Goal: Task Accomplishment & Management: Complete application form

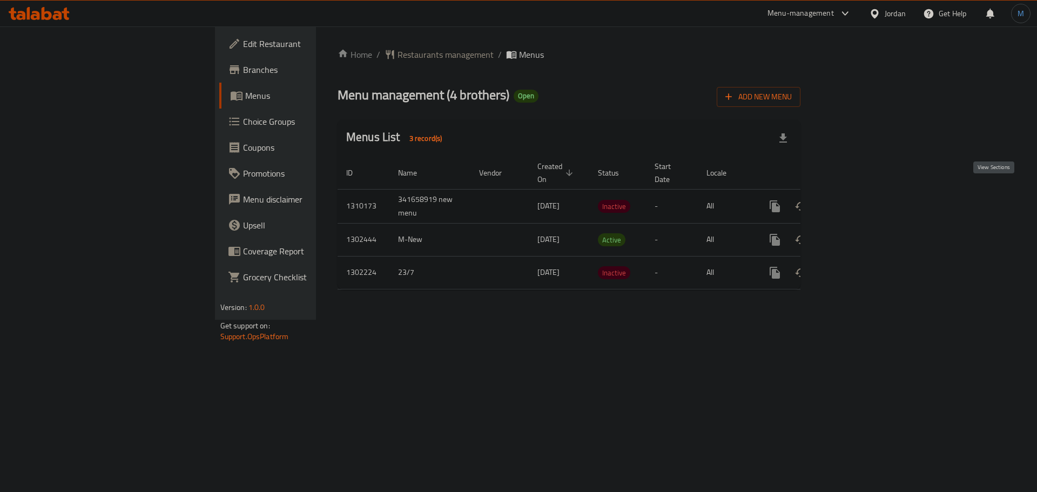
click at [860, 200] on icon "enhanced table" at bounding box center [853, 206] width 13 height 13
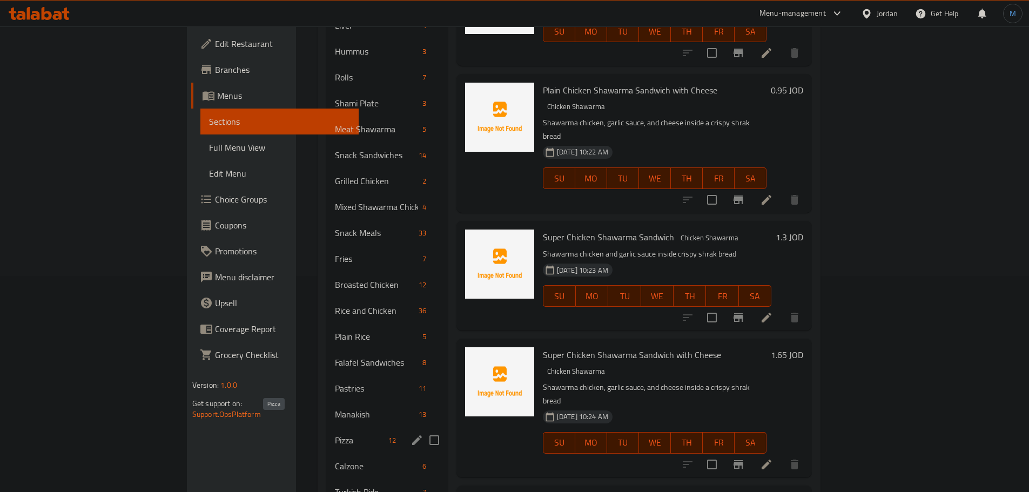
scroll to position [247, 0]
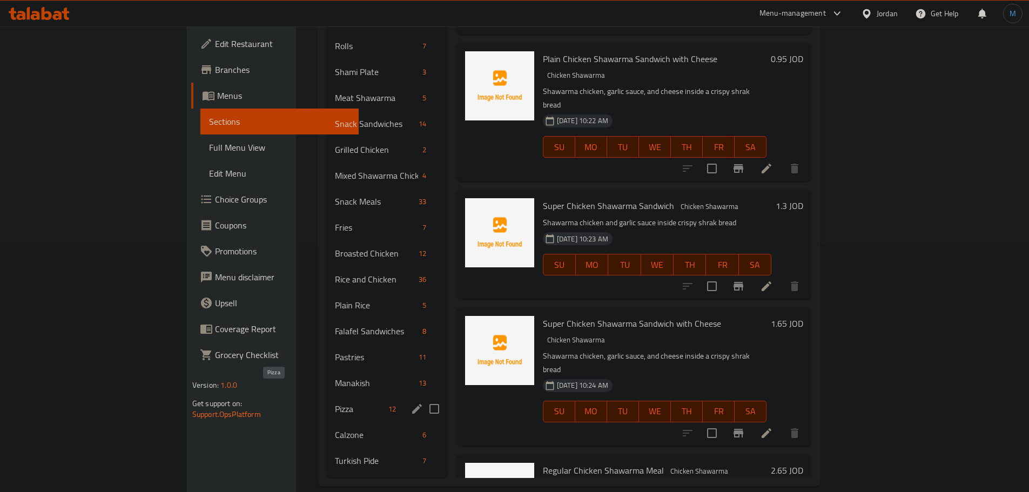
click at [335, 403] on span "Pizza" at bounding box center [359, 409] width 49 height 13
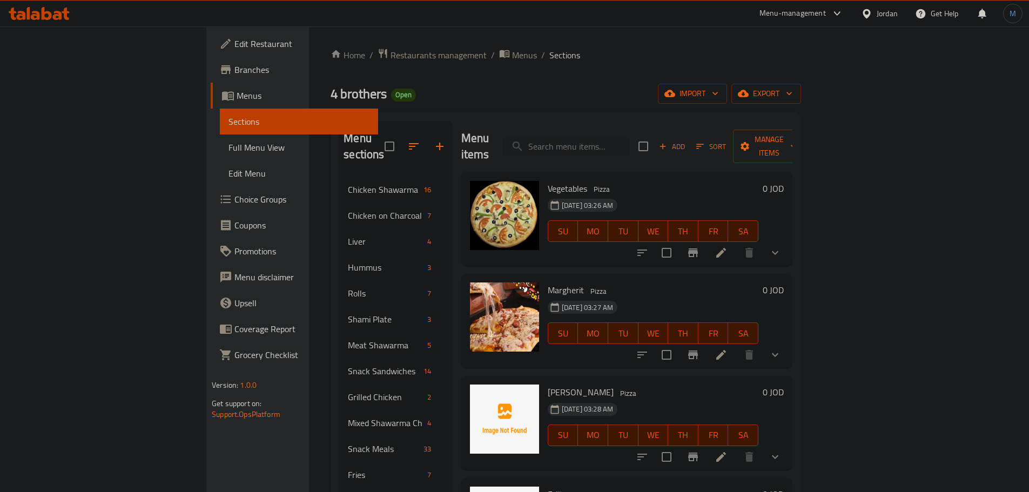
click at [687, 143] on span "Add" at bounding box center [672, 146] width 29 height 12
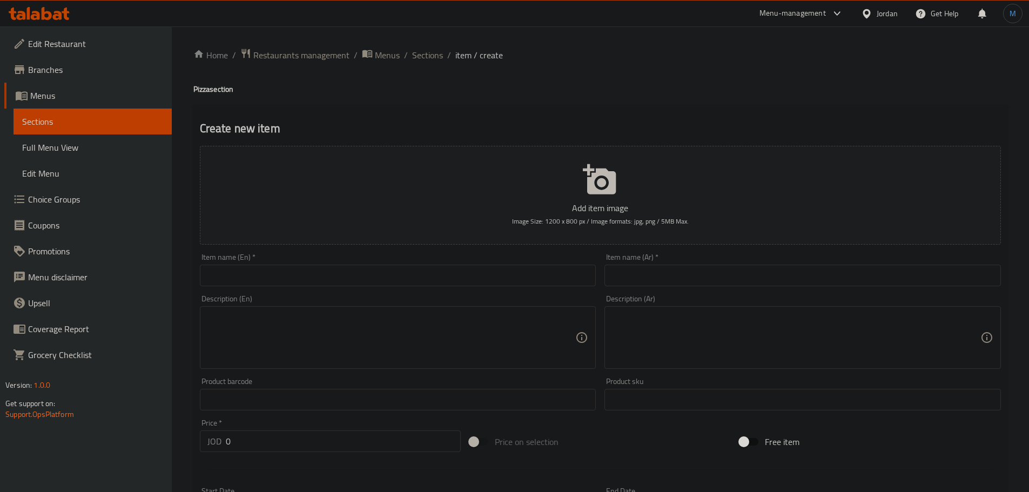
click at [421, 274] on input "text" at bounding box center [398, 276] width 397 height 22
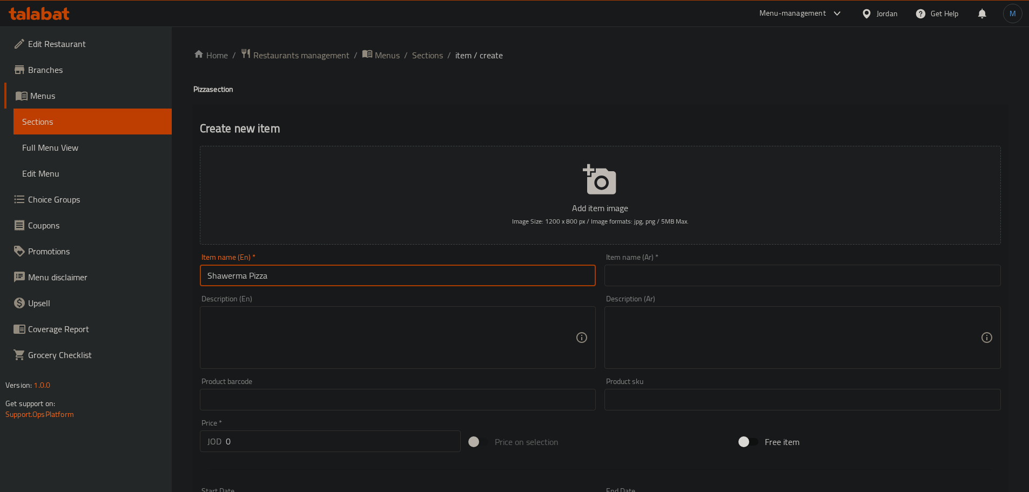
type input "Shawerma Pizza"
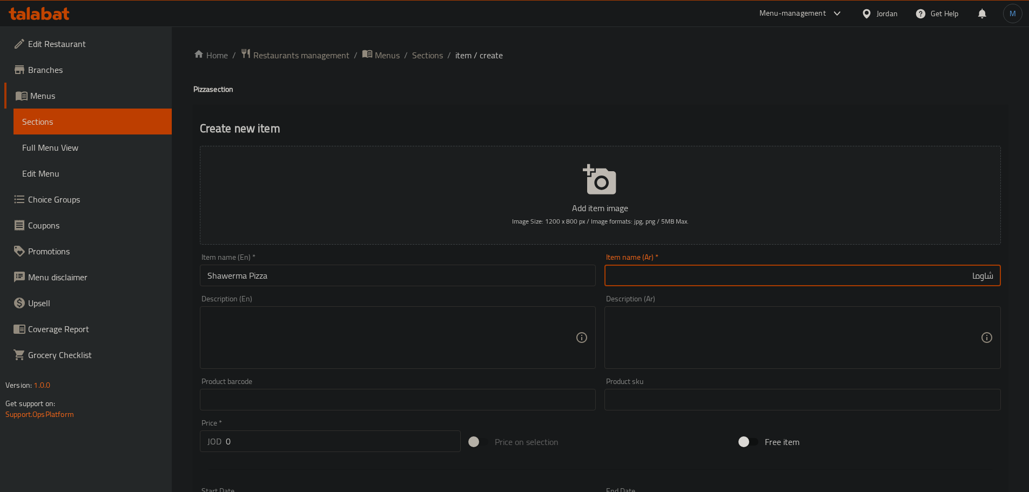
paste input "[PERSON_NAME]"
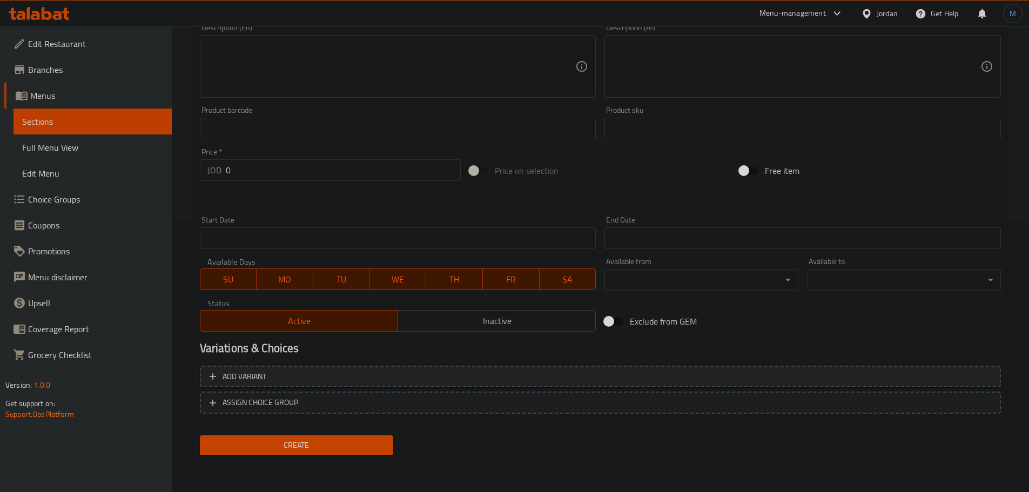
type input "[PERSON_NAME]"
drag, startPoint x: 499, startPoint y: 374, endPoint x: 736, endPoint y: 455, distance: 250.7
click at [499, 374] on span "Add variant" at bounding box center [601, 377] width 782 height 14
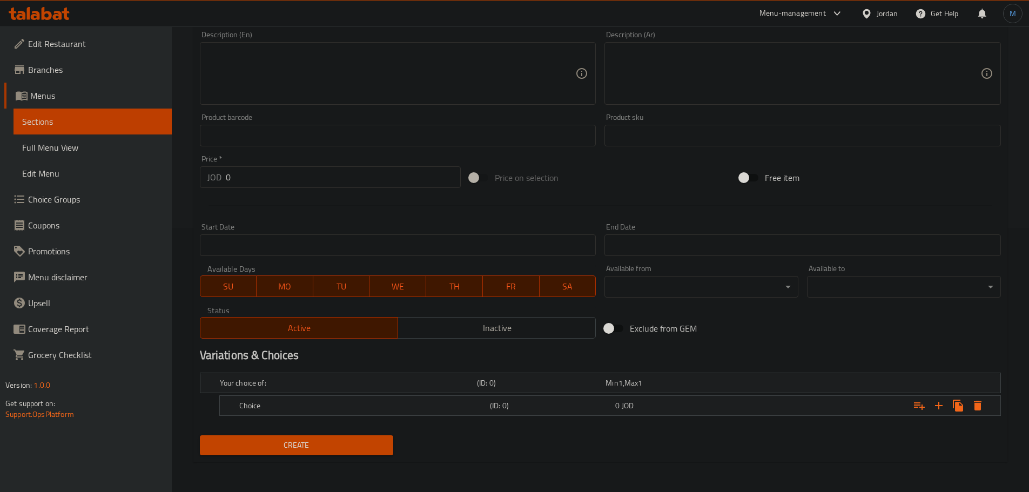
scroll to position [264, 0]
click at [942, 409] on icon "Expand" at bounding box center [939, 405] width 13 height 13
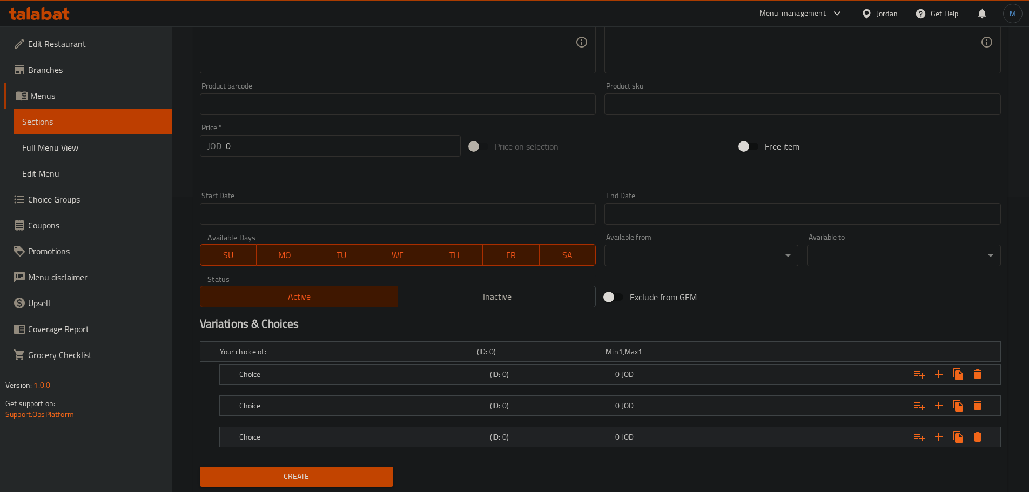
scroll to position [327, 0]
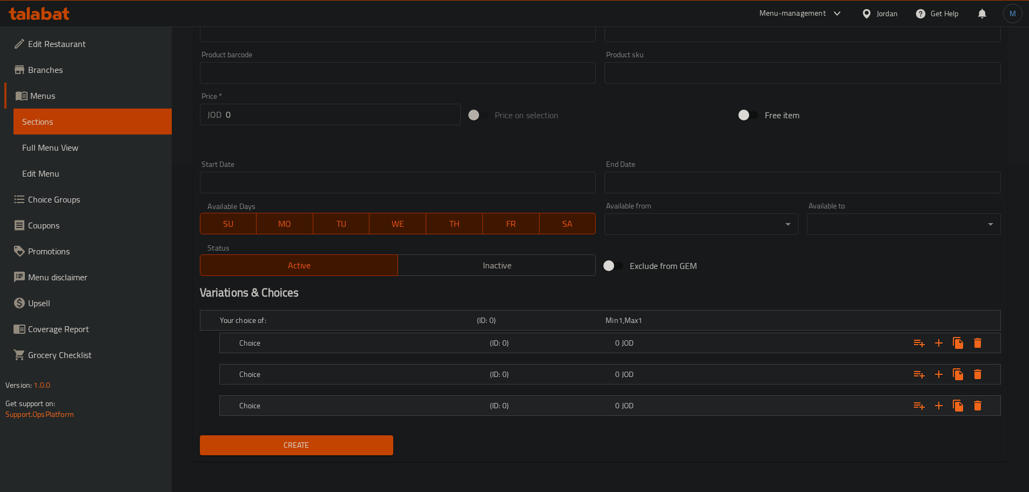
click at [303, 401] on h5 "Choice" at bounding box center [362, 405] width 246 height 11
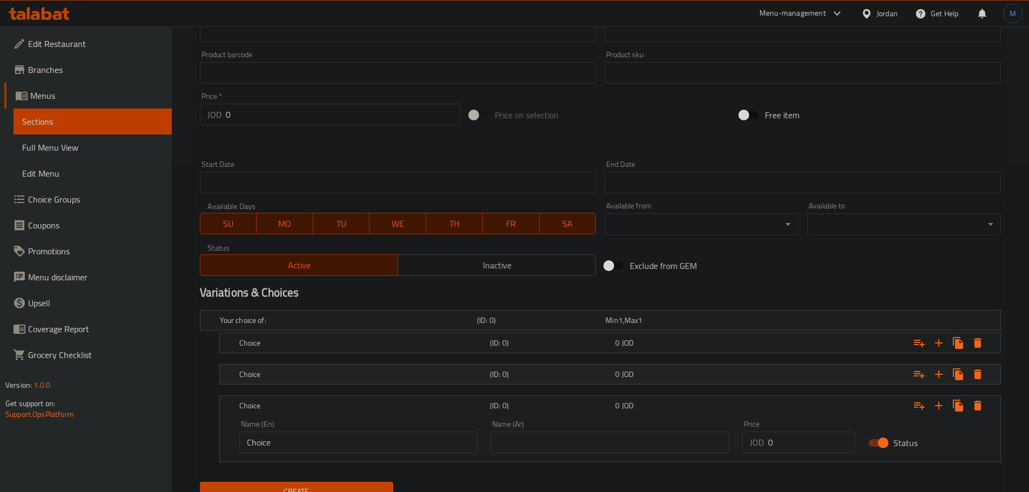
click at [304, 370] on h5 "Choice" at bounding box center [362, 374] width 246 height 11
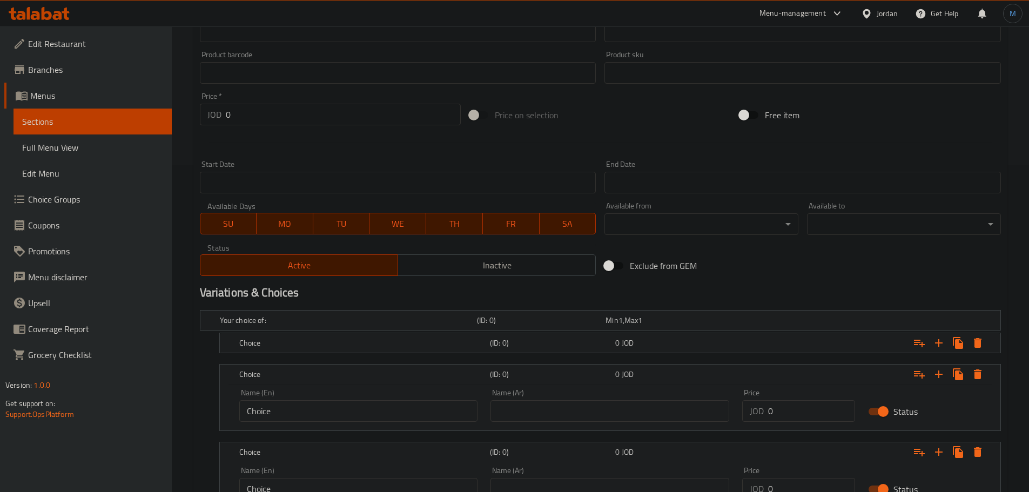
click at [309, 360] on nav at bounding box center [600, 360] width 801 height 9
click at [310, 353] on div "Choice (ID: 0) 0 JOD" at bounding box center [613, 343] width 753 height 24
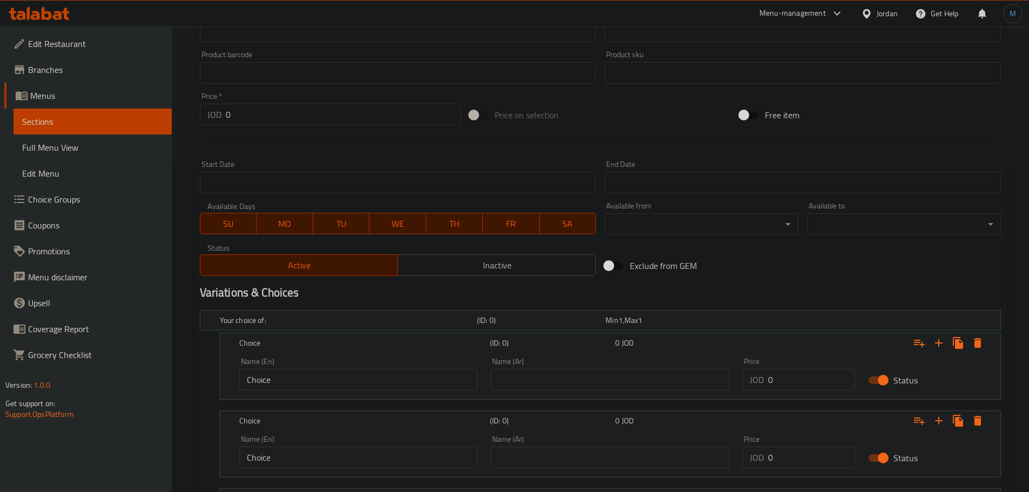
click at [308, 390] on input "Choice" at bounding box center [358, 380] width 239 height 22
type input "Small"
click at [322, 463] on input "Choice" at bounding box center [358, 458] width 239 height 22
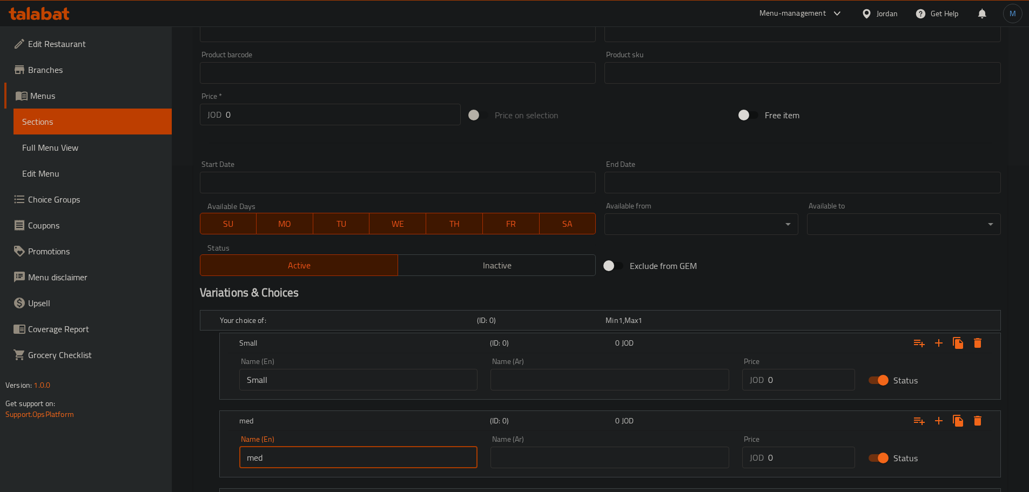
type input "Medium"
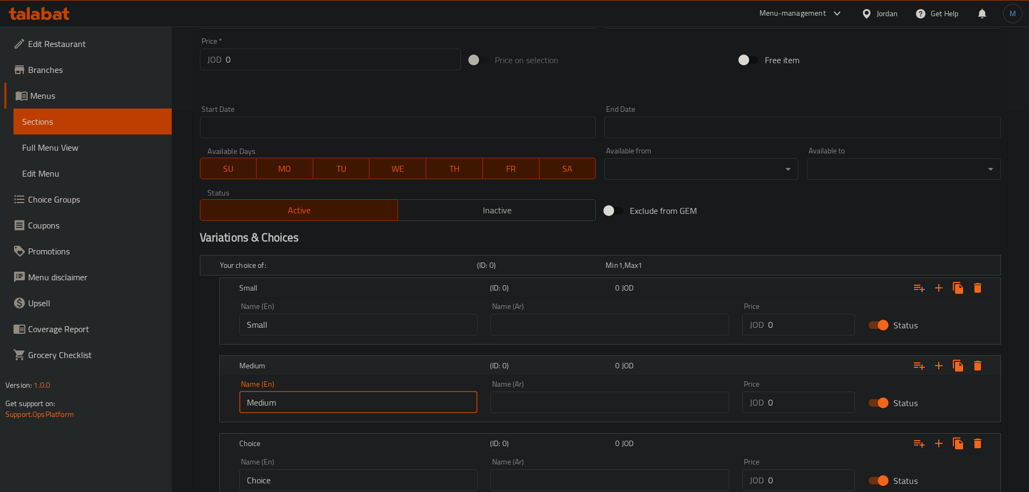
scroll to position [435, 0]
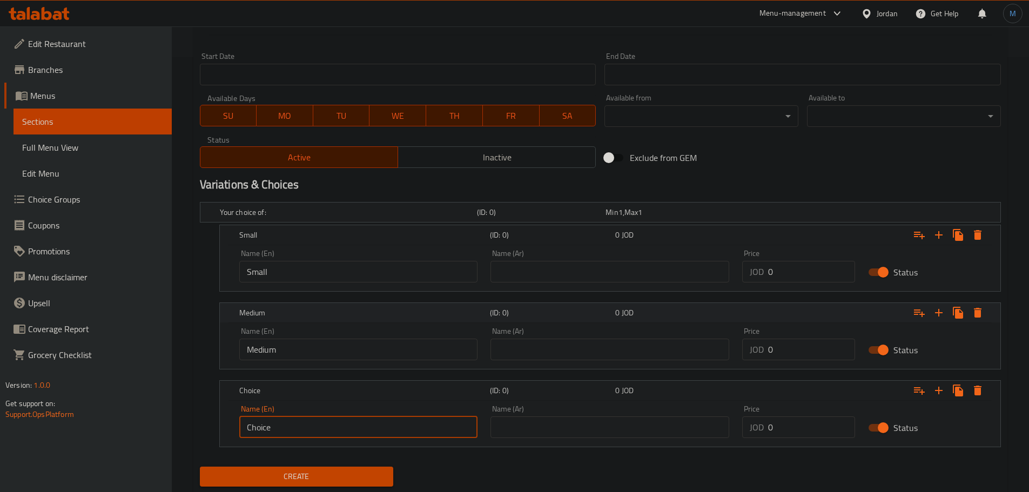
click at [329, 417] on input "Choice" at bounding box center [358, 428] width 239 height 22
click at [330, 419] on input "Choice" at bounding box center [358, 428] width 239 height 22
type input "Large"
click at [524, 267] on input "text" at bounding box center [610, 272] width 239 height 22
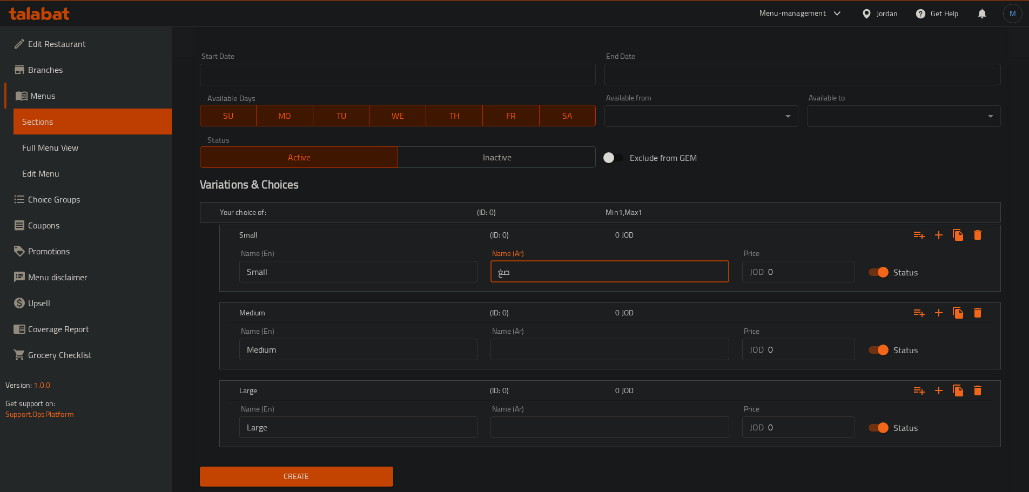
type input "صغير"
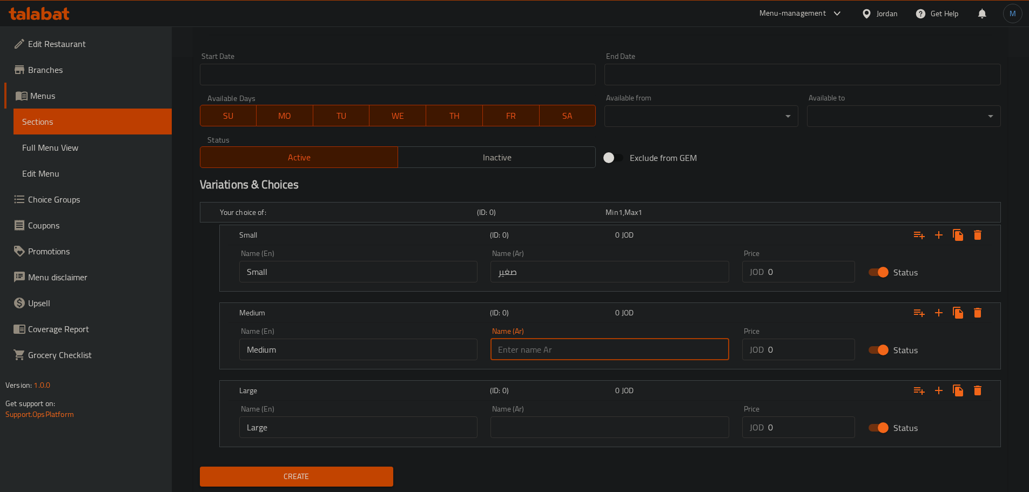
click at [569, 345] on input "text" at bounding box center [610, 350] width 239 height 22
type input "وسط"
click at [564, 410] on div "Name (Ar) Name (Ar)" at bounding box center [610, 421] width 239 height 33
click at [565, 413] on div "Name (Ar) Name (Ar)" at bounding box center [610, 421] width 239 height 33
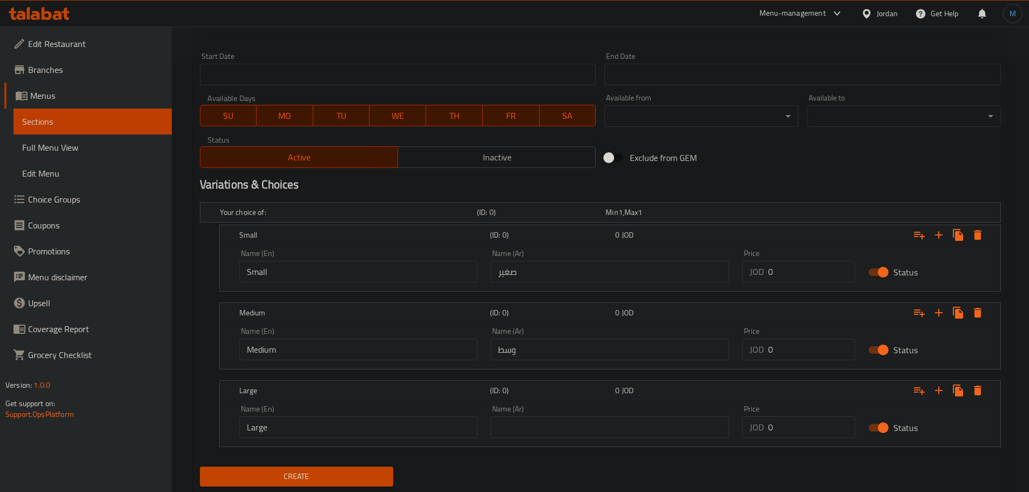
click at [566, 419] on input "text" at bounding box center [610, 428] width 239 height 22
type input "كبير"
drag, startPoint x: 791, startPoint y: 282, endPoint x: 779, endPoint y: 280, distance: 11.4
click at [779, 280] on input "0" at bounding box center [811, 272] width 87 height 22
type input "3.35"
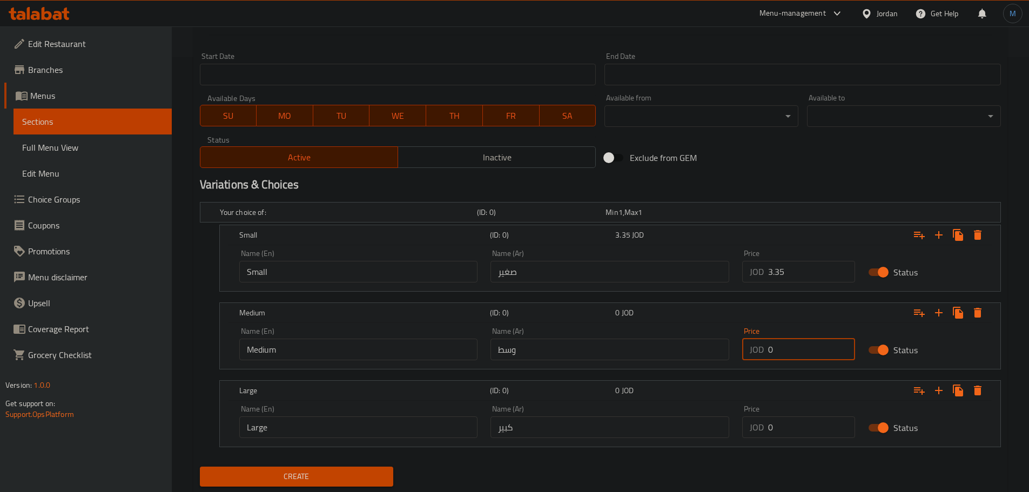
drag, startPoint x: 790, startPoint y: 350, endPoint x: 748, endPoint y: 353, distance: 42.2
click at [748, 353] on div "JOD 0 Price" at bounding box center [798, 350] width 113 height 22
type input "4.98"
drag, startPoint x: 786, startPoint y: 412, endPoint x: 786, endPoint y: 418, distance: 6.5
click at [786, 418] on div "Price JOD 0 Price" at bounding box center [798, 421] width 113 height 33
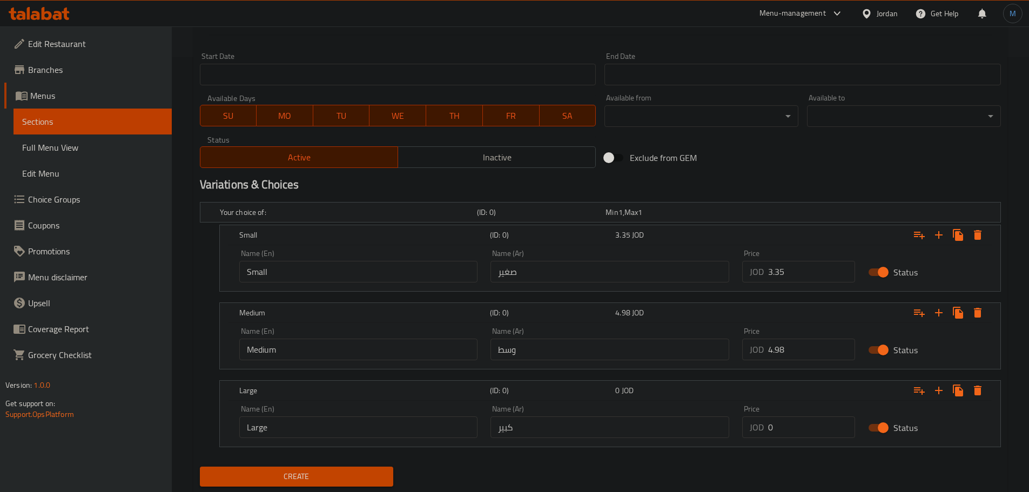
click at [786, 421] on input "0" at bounding box center [811, 428] width 87 height 22
type input "7.35"
click at [373, 474] on span "Create" at bounding box center [297, 477] width 177 height 14
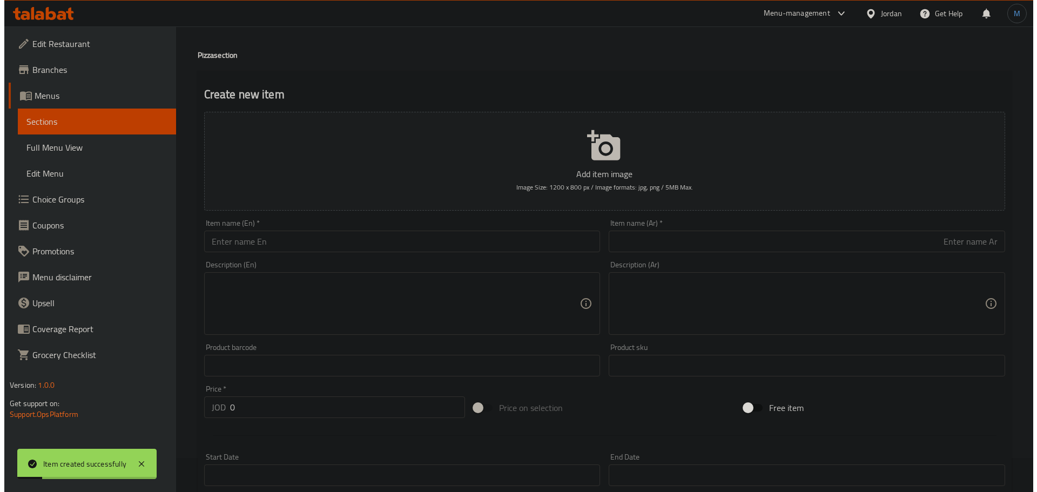
scroll to position [0, 0]
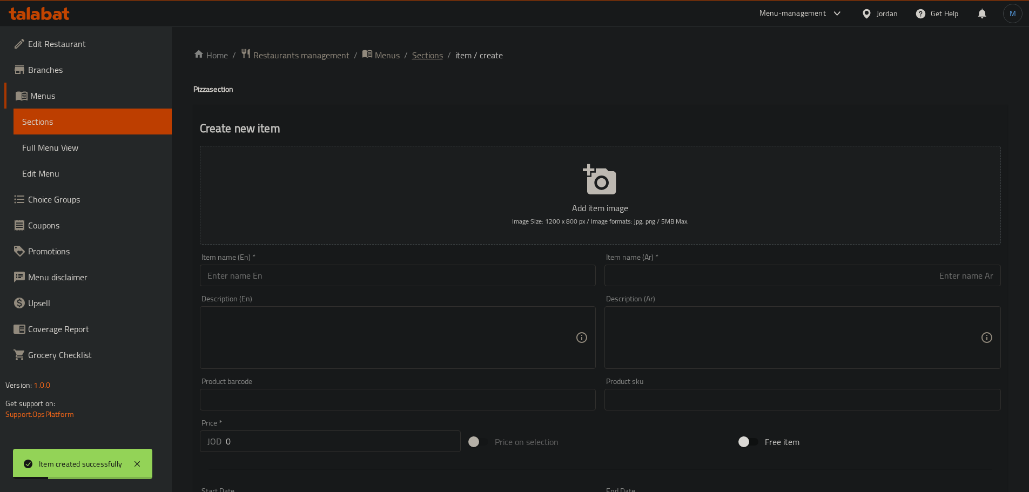
click at [420, 55] on span "Sections" at bounding box center [427, 55] width 31 height 13
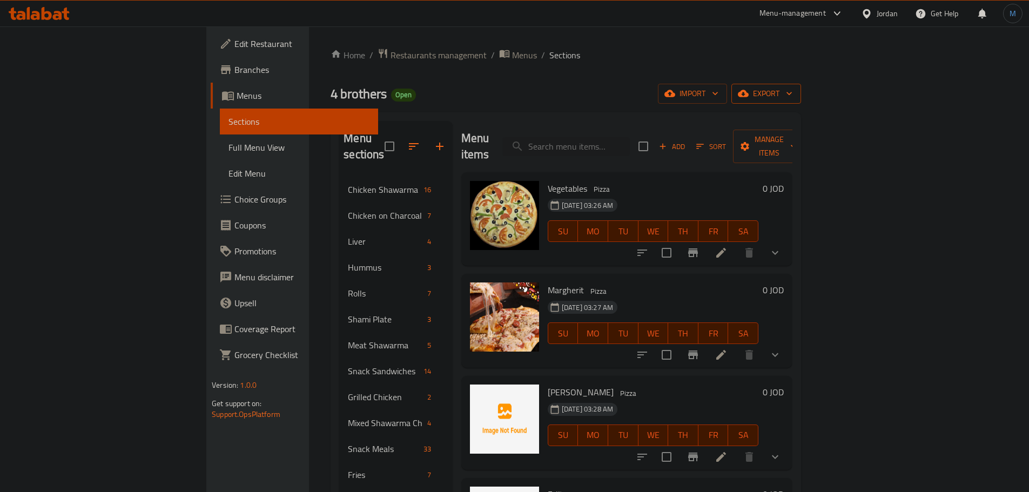
click at [749, 99] on icon "button" at bounding box center [743, 93] width 11 height 11
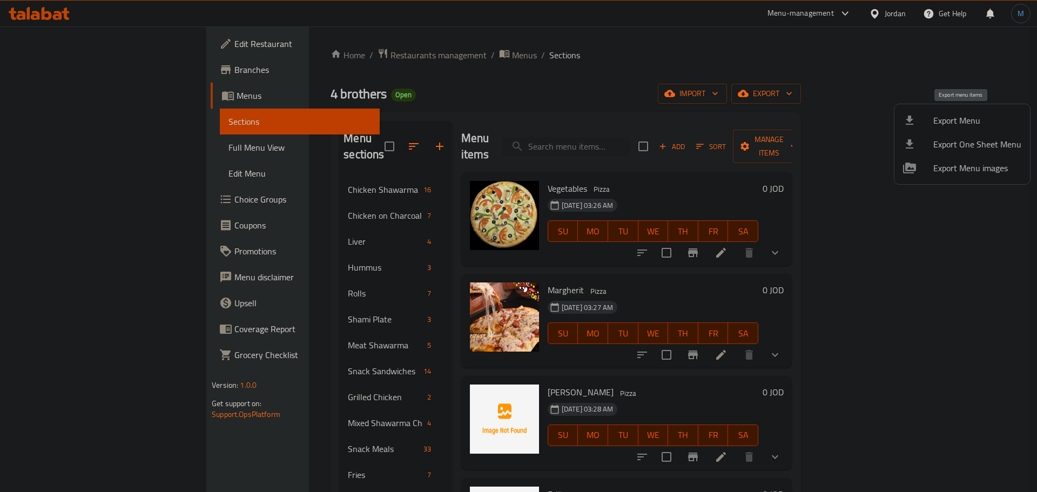
click at [954, 120] on span "Export Menu" at bounding box center [978, 120] width 88 height 13
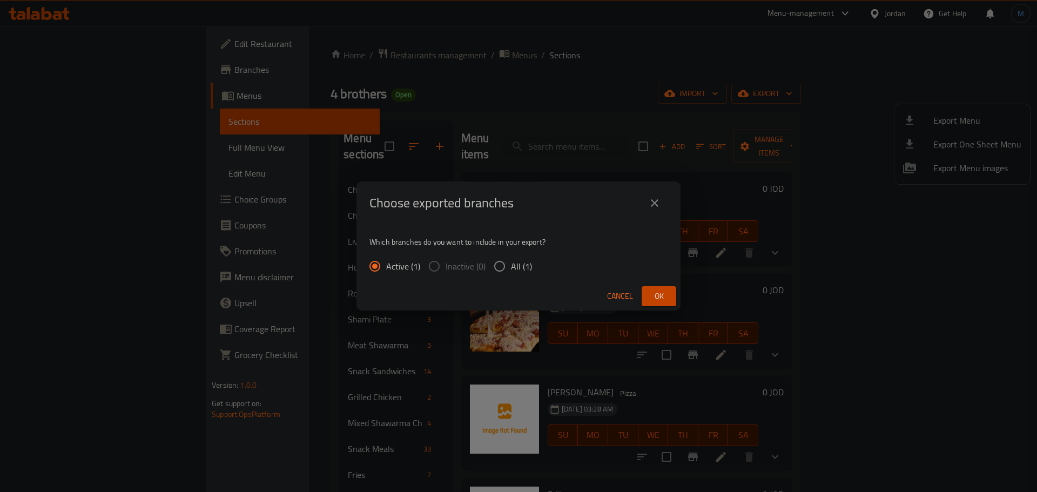
click at [679, 297] on div "Cancel Ok" at bounding box center [519, 296] width 324 height 29
click at [651, 297] on span "Ok" at bounding box center [659, 297] width 17 height 14
